Goal: Find specific page/section: Find specific page/section

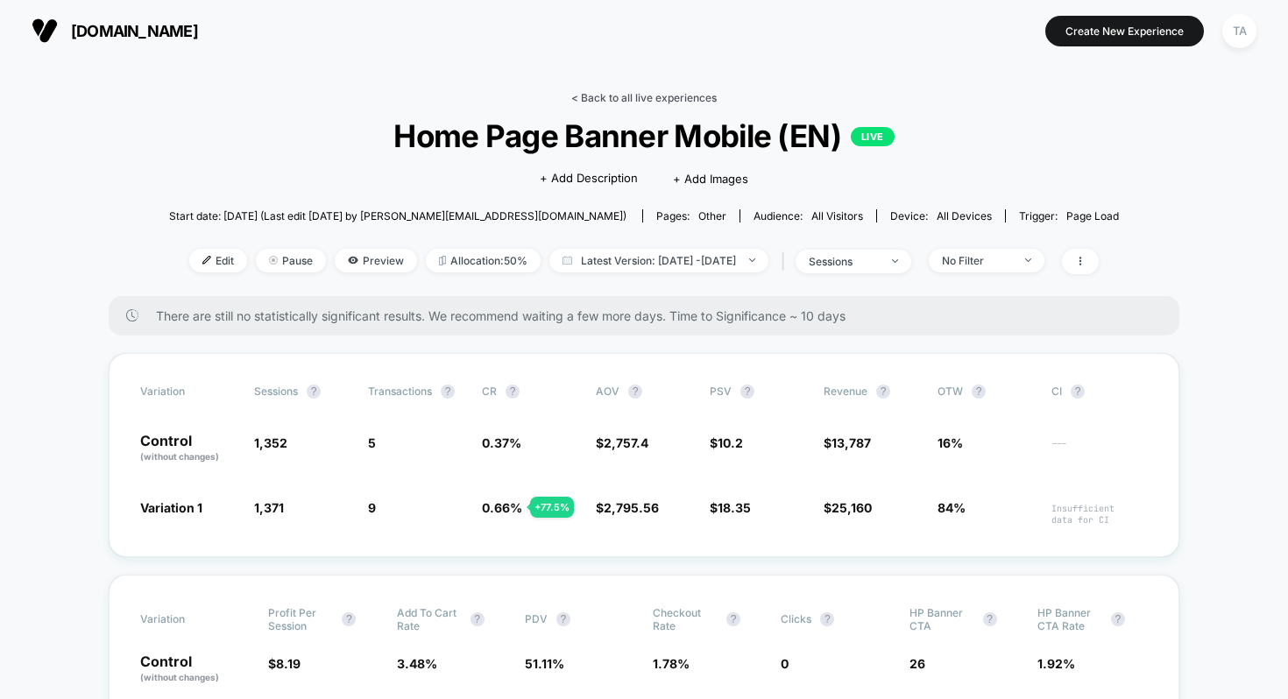
click at [641, 94] on link "< Back to all live experiences" at bounding box center [643, 97] width 145 height 13
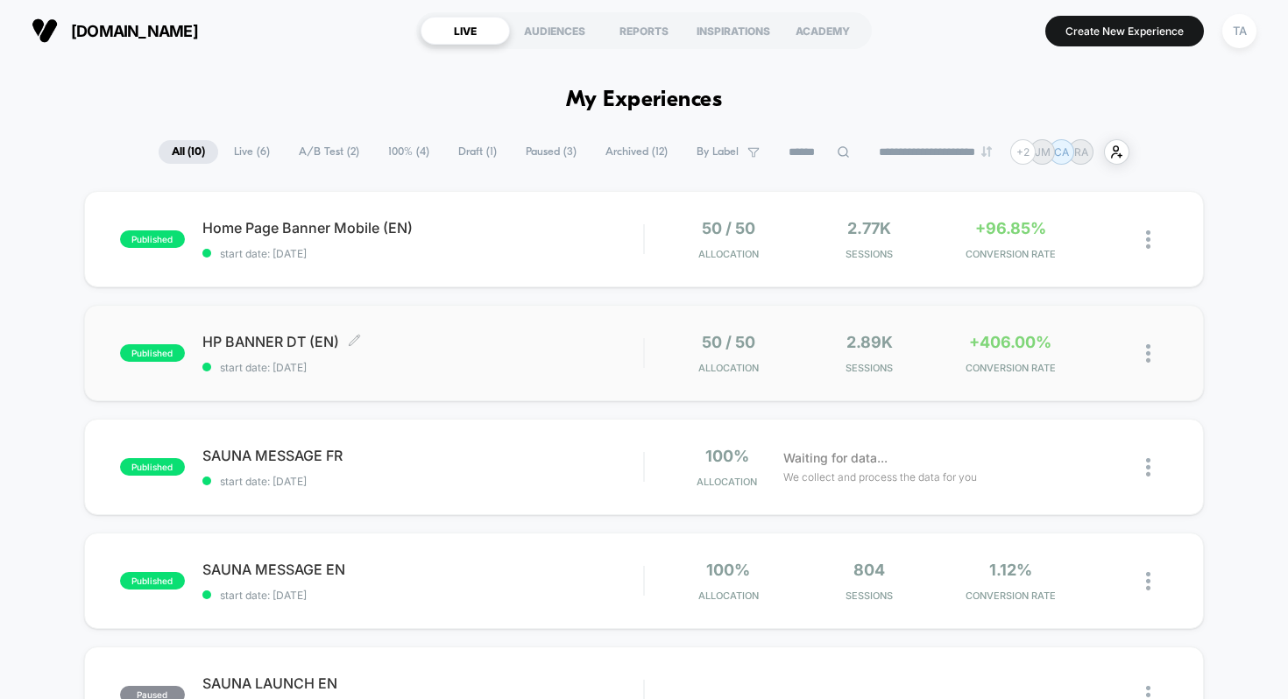
click at [286, 334] on span "HP BANNER DT (EN) Click to edit experience details" at bounding box center [423, 342] width 442 height 18
